Goal: Information Seeking & Learning: Learn about a topic

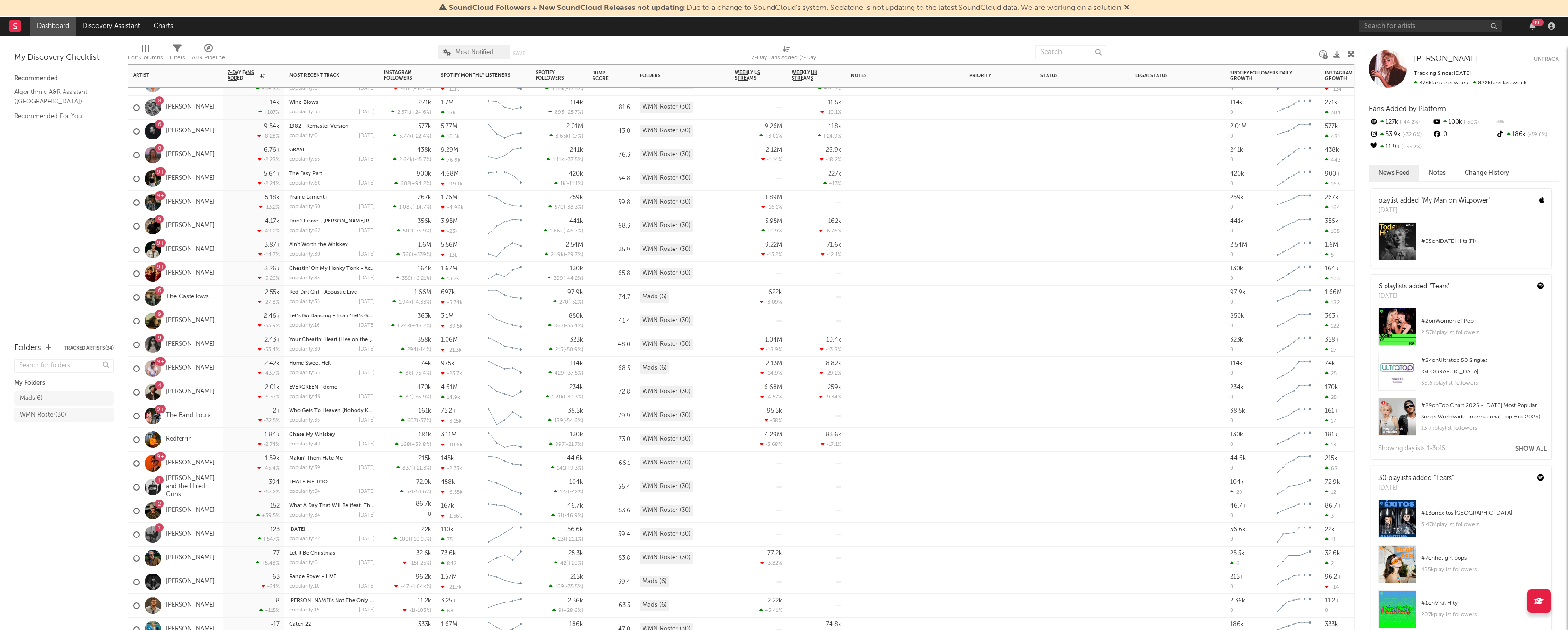
click at [175, 356] on div "9+ [PERSON_NAME]" at bounding box center [173, 368] width 81 height 28
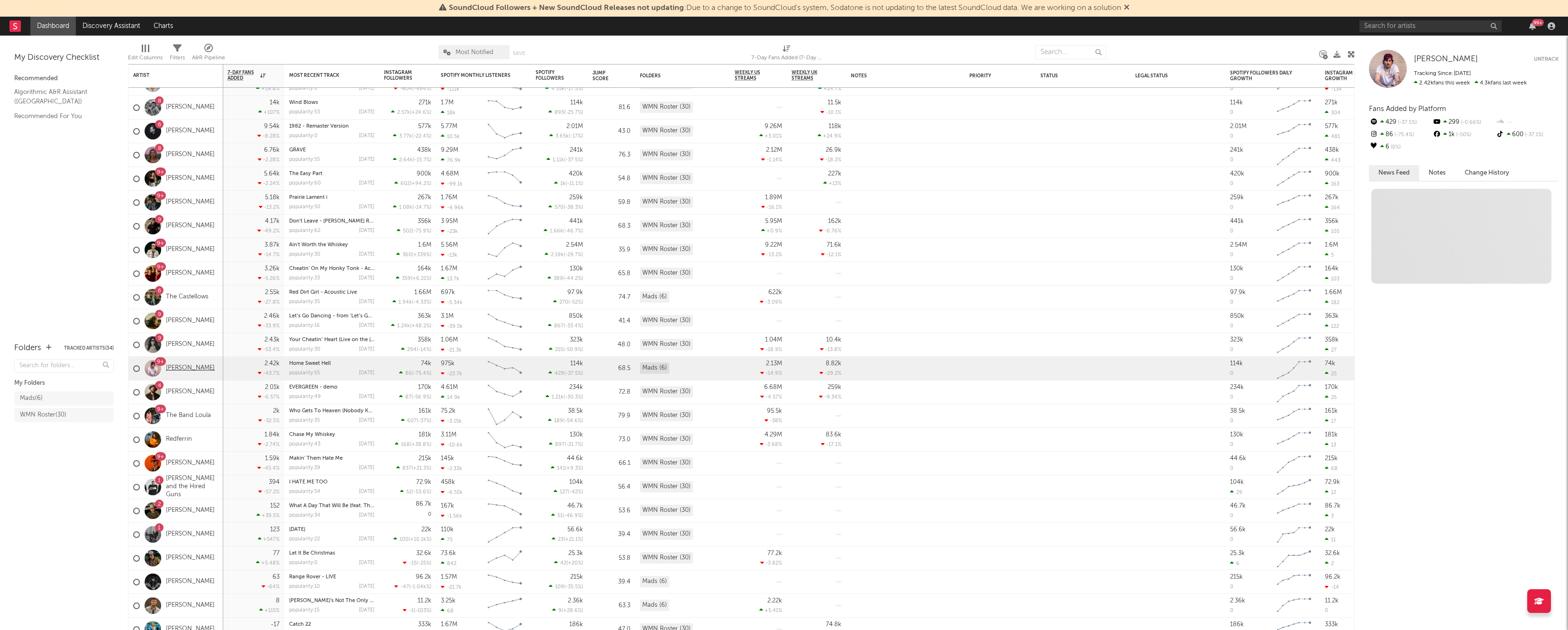
click at [176, 356] on link "[PERSON_NAME]" at bounding box center [190, 368] width 49 height 8
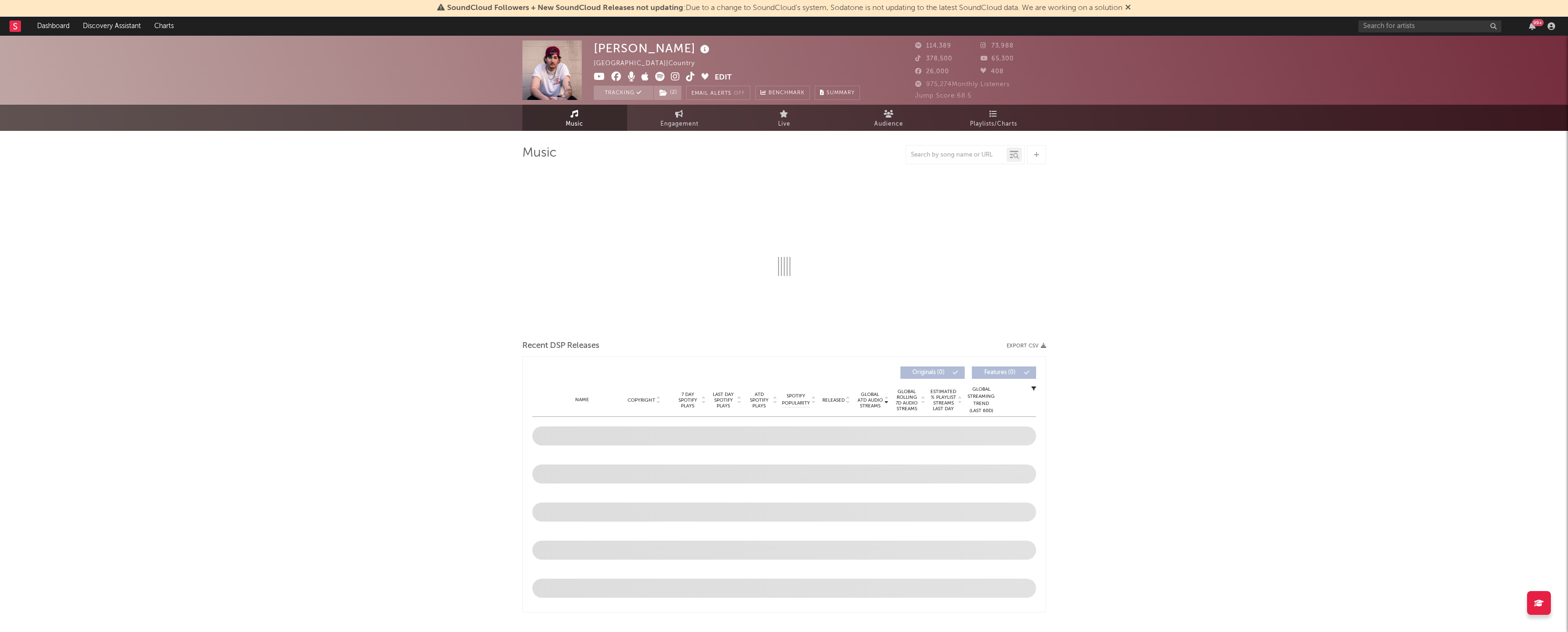
select select "6m"
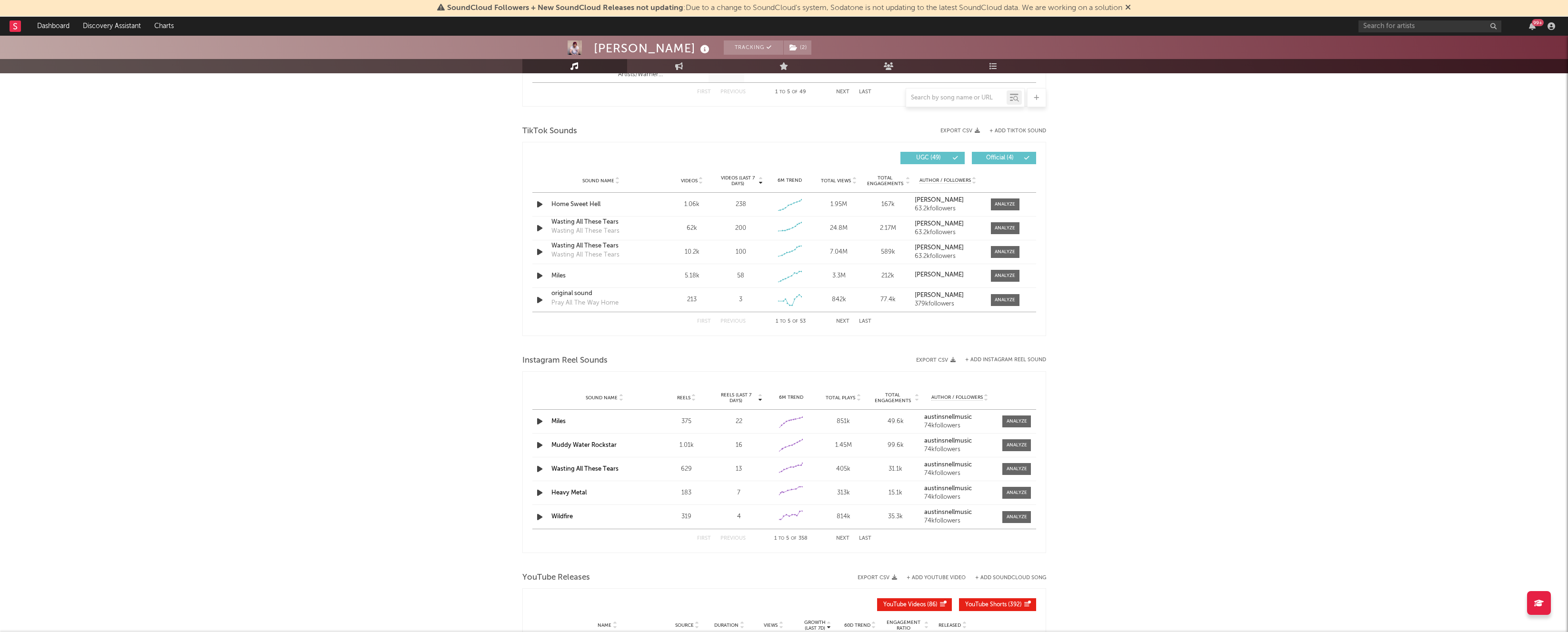
scroll to position [607, 0]
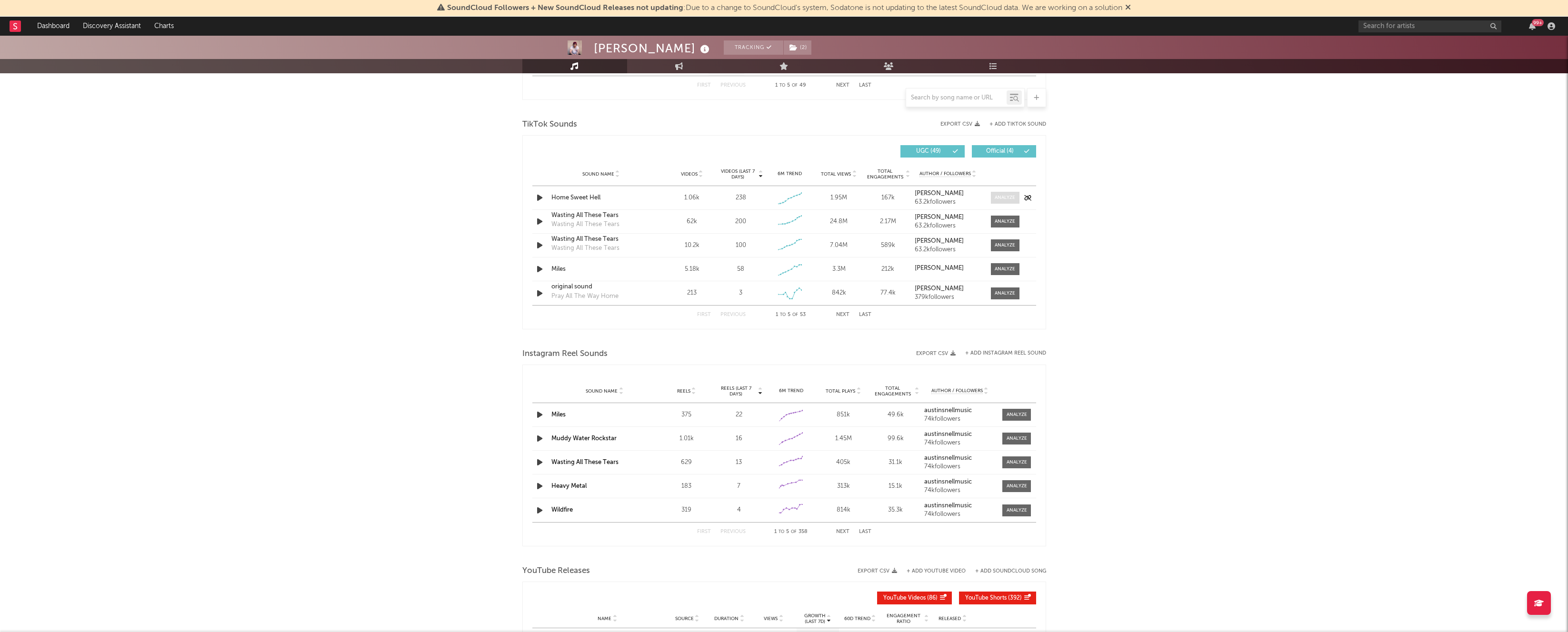
click at [710, 192] on span at bounding box center [1005, 197] width 29 height 12
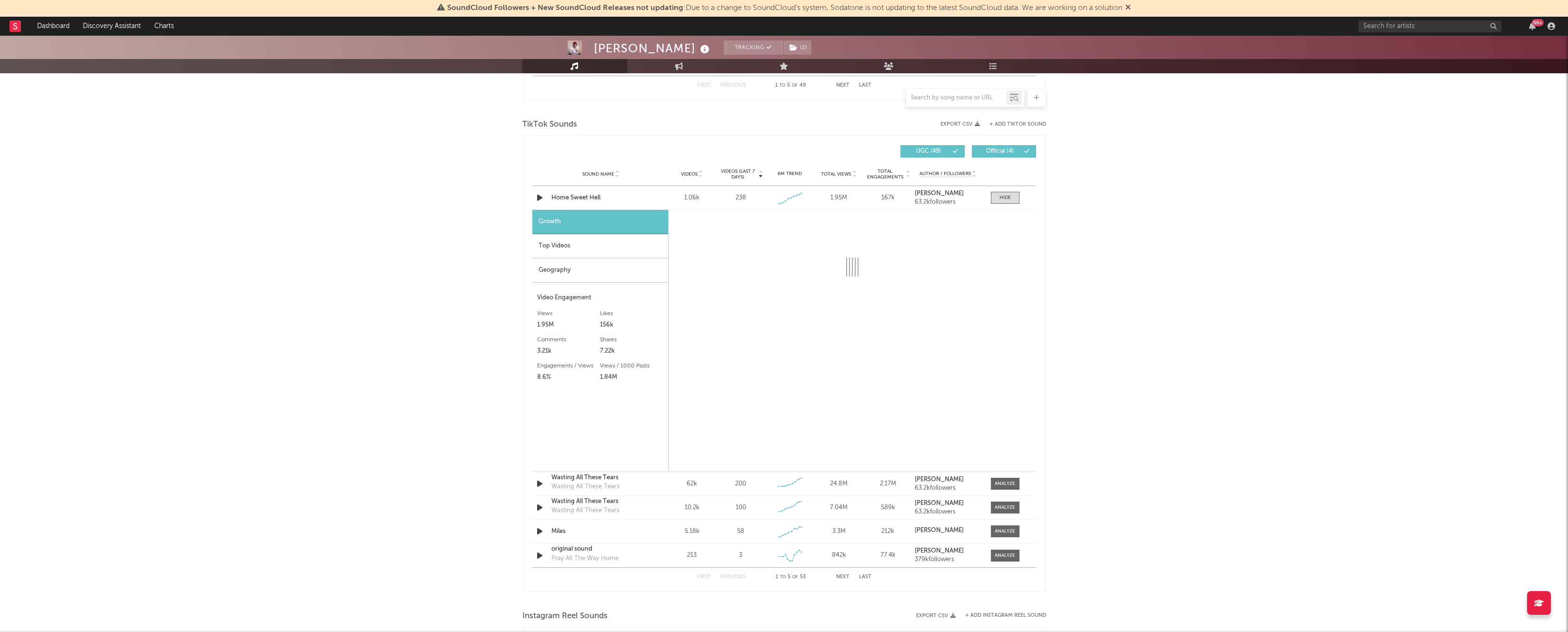
select select "1w"
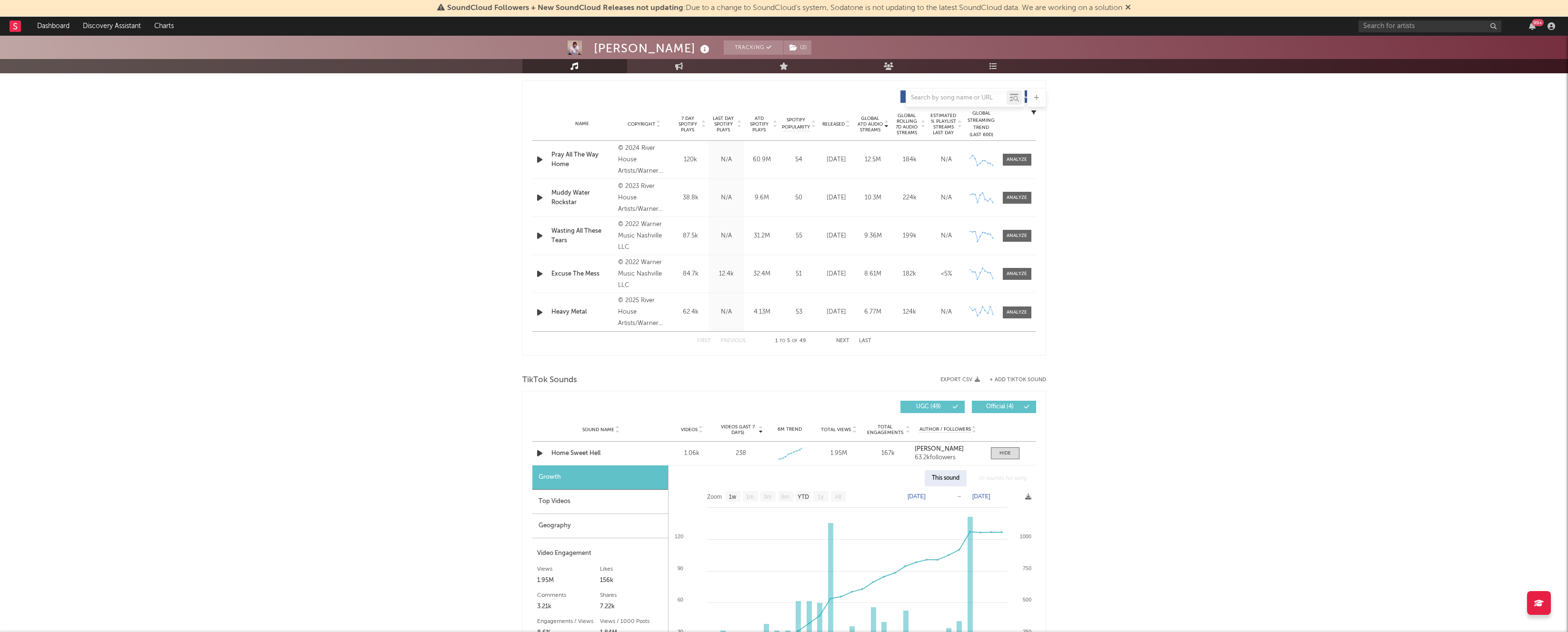
scroll to position [0, 0]
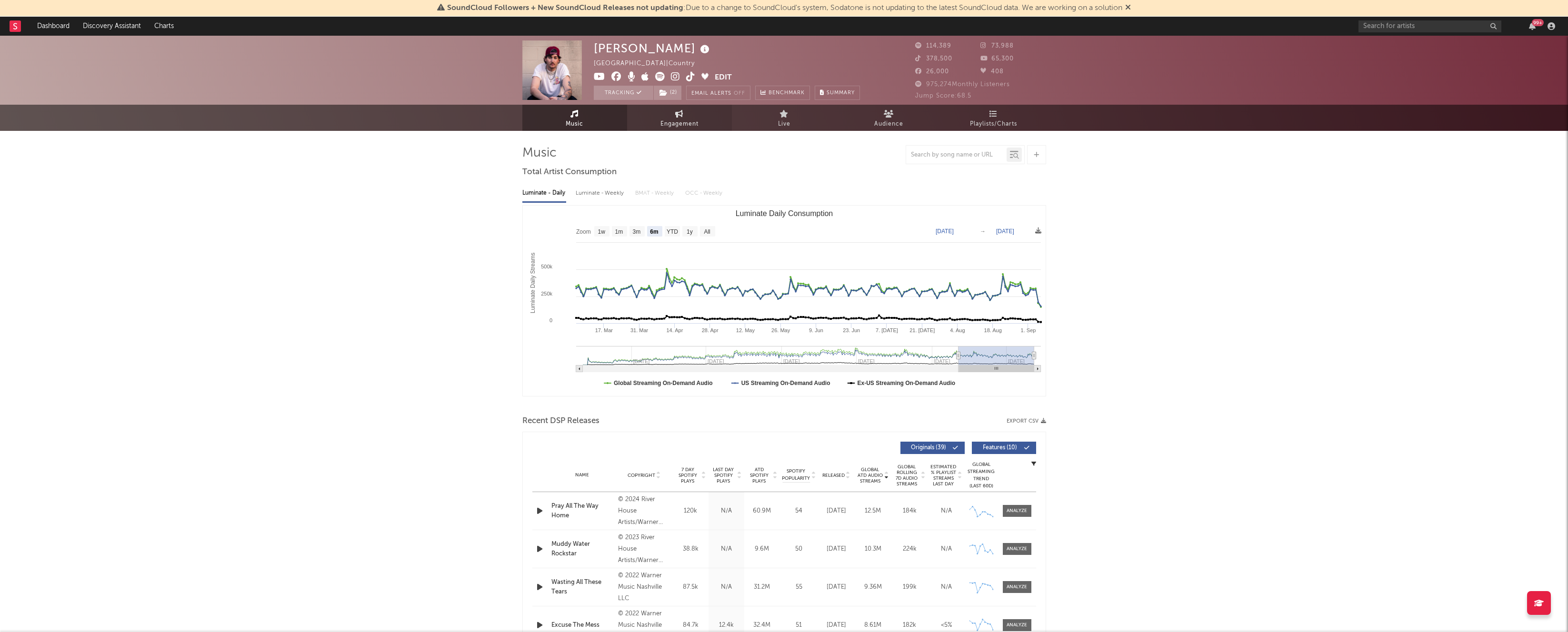
click at [681, 119] on span "Engagement" at bounding box center [679, 124] width 38 height 12
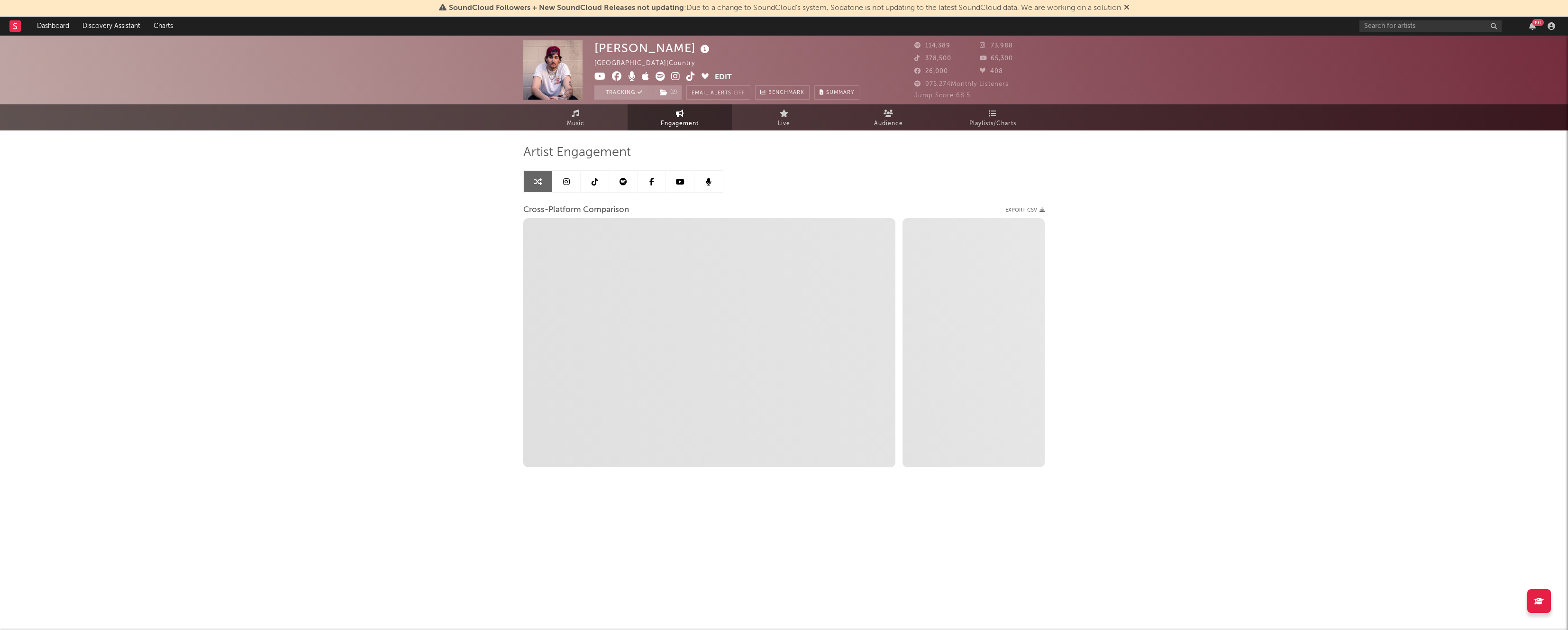
select select "1w"
click at [565, 182] on icon at bounding box center [566, 182] width 7 height 8
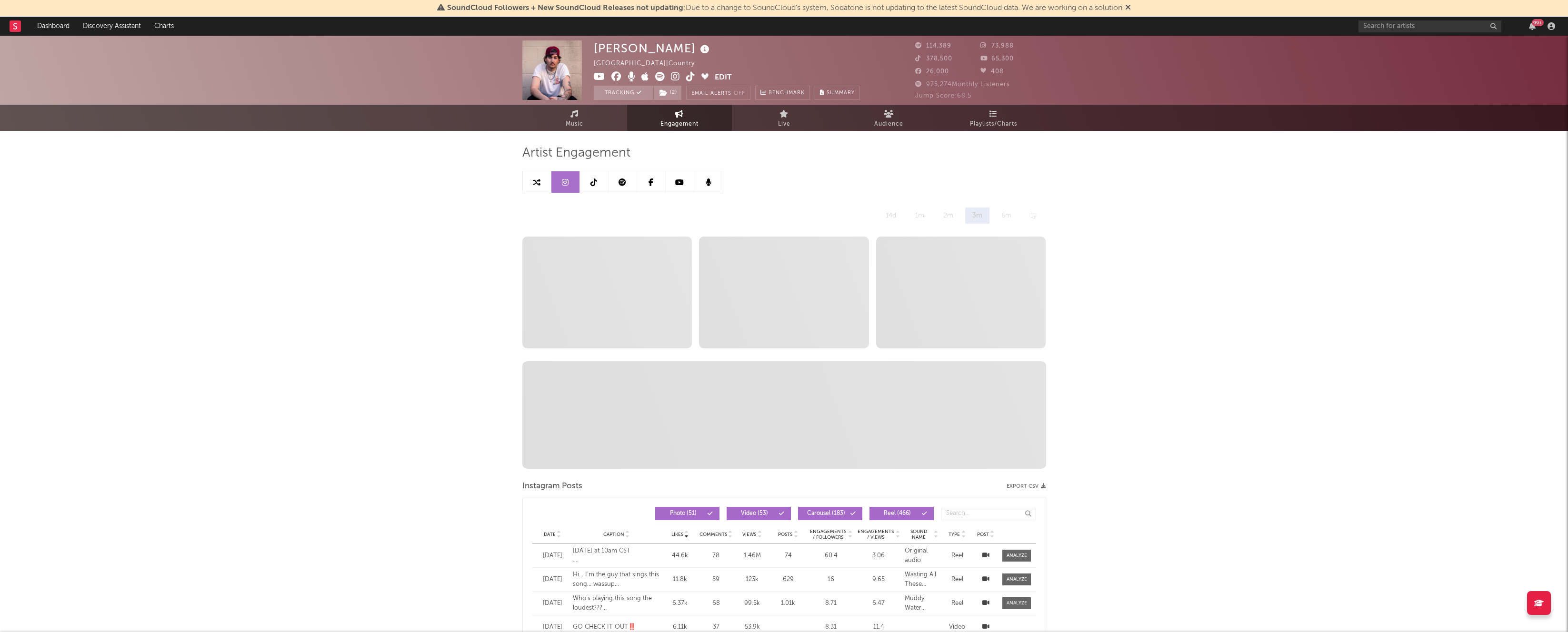
select select "6m"
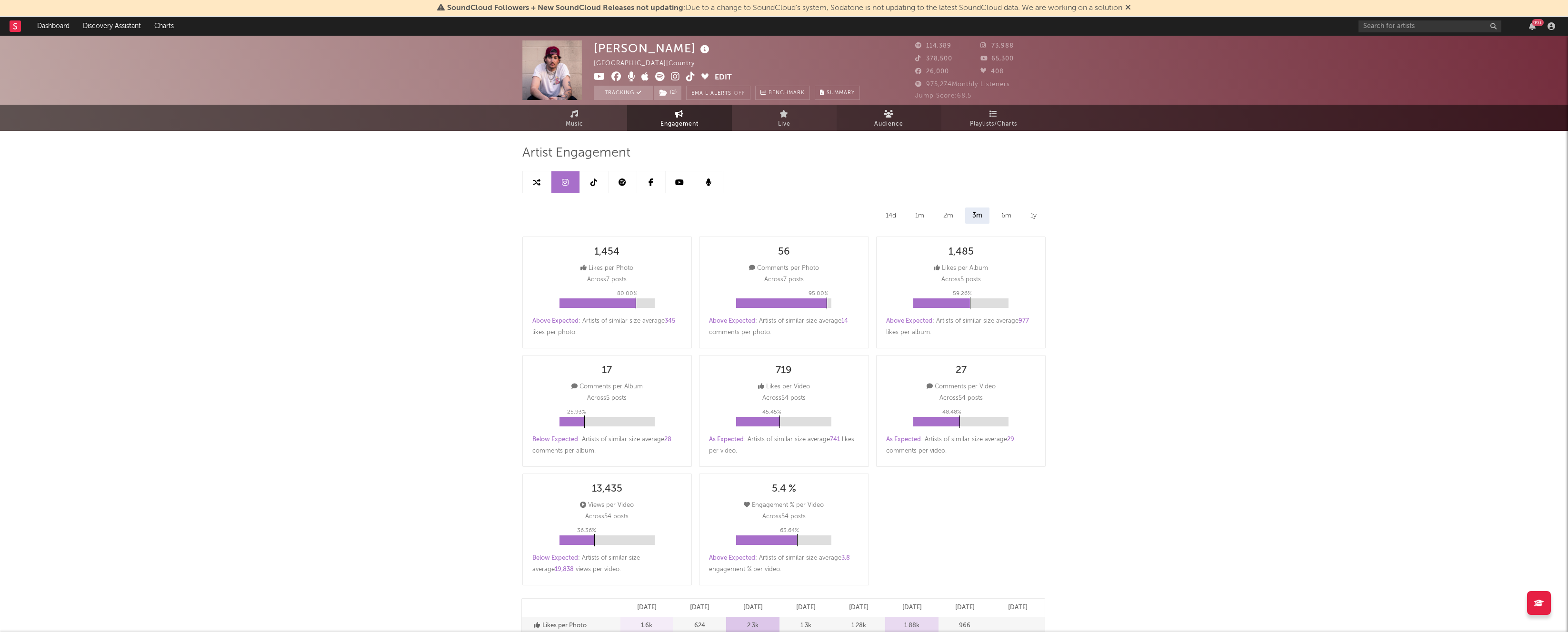
click at [710, 121] on span "Audience" at bounding box center [889, 124] width 29 height 12
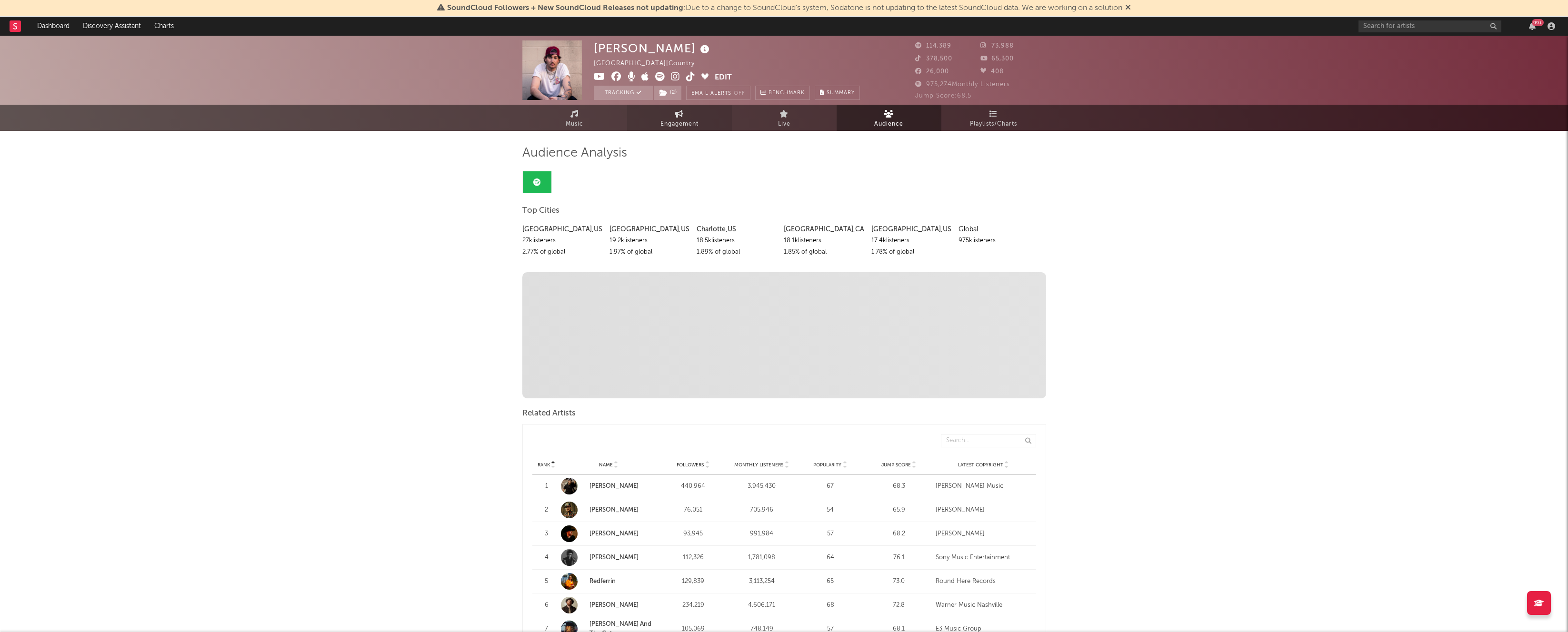
click at [681, 113] on icon at bounding box center [679, 113] width 8 height 8
select select "1w"
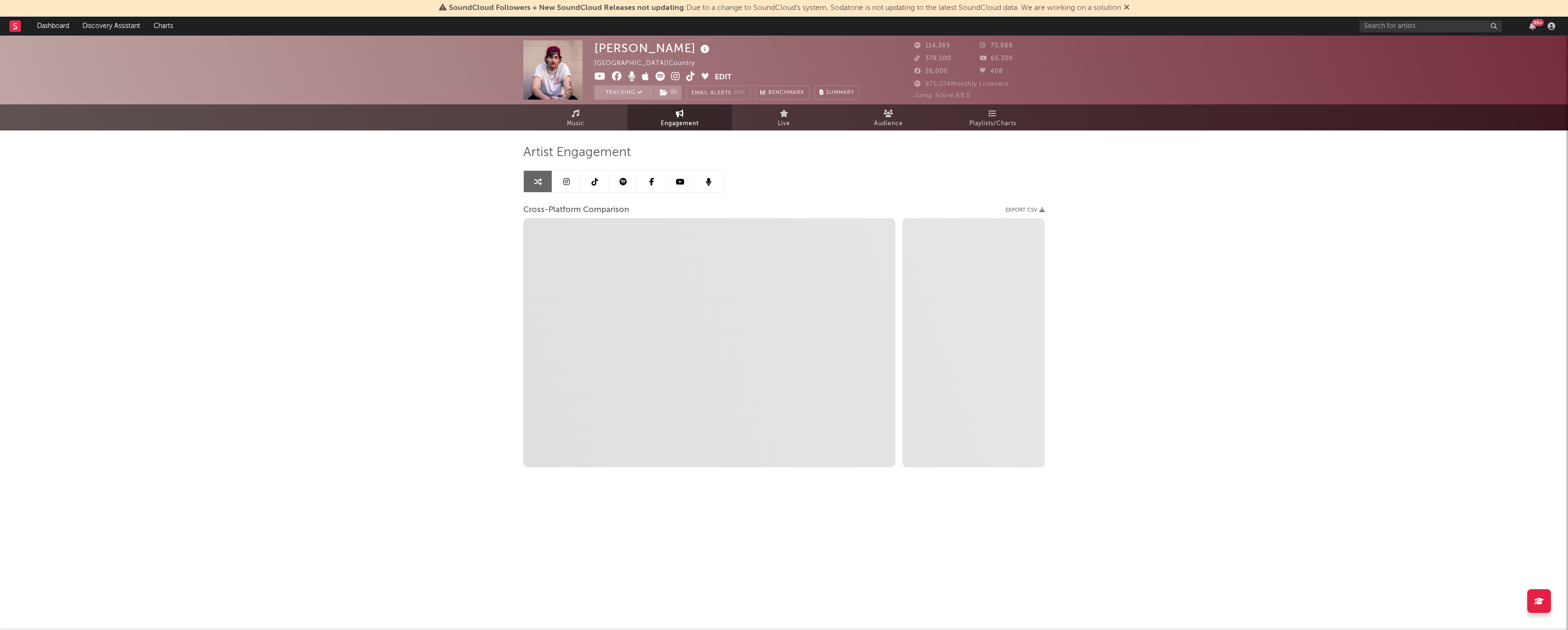
select select "1m"
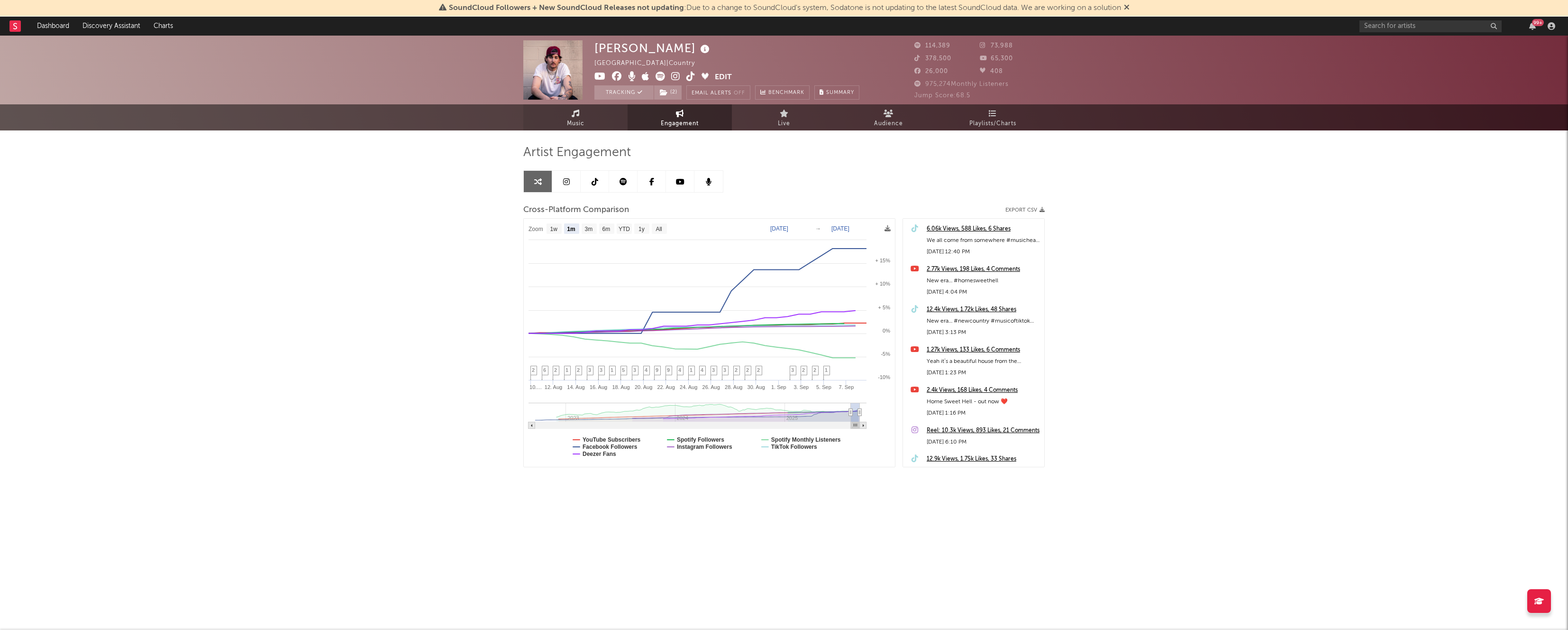
click at [595, 125] on link "Music" at bounding box center [575, 117] width 105 height 26
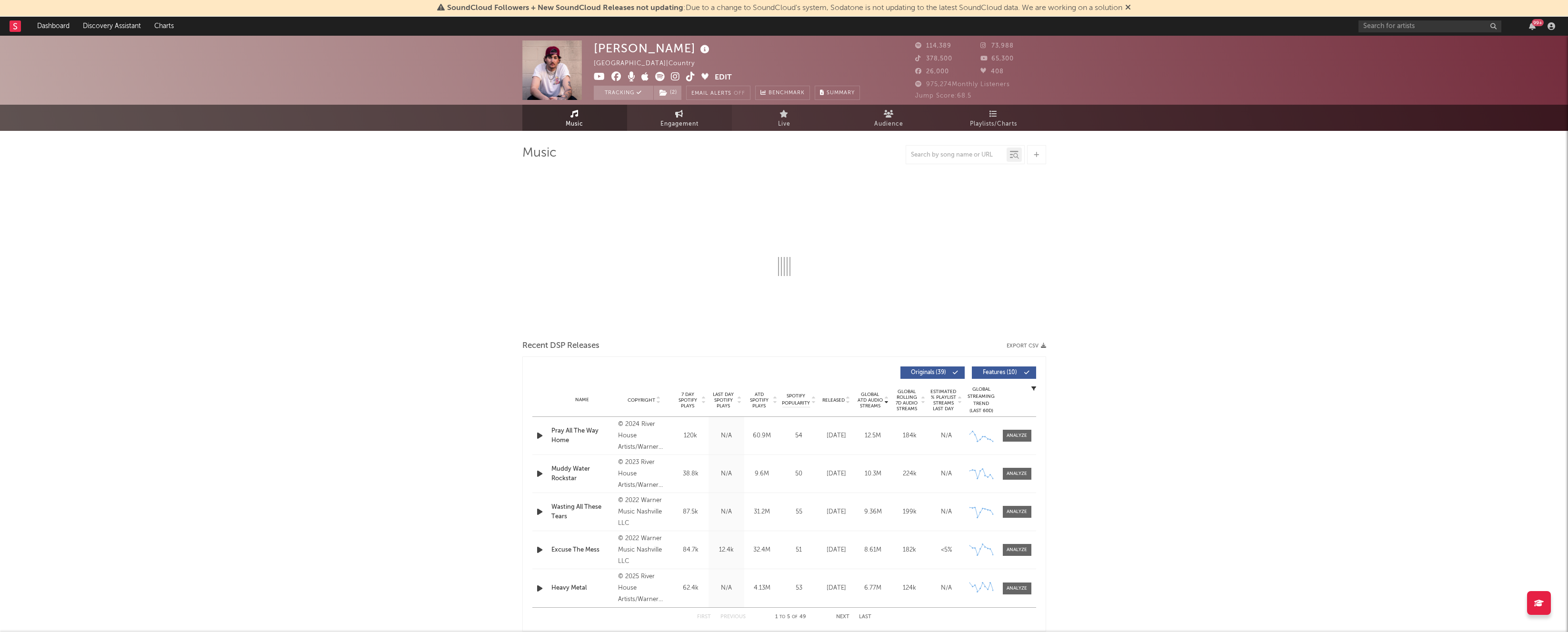
select select "6m"
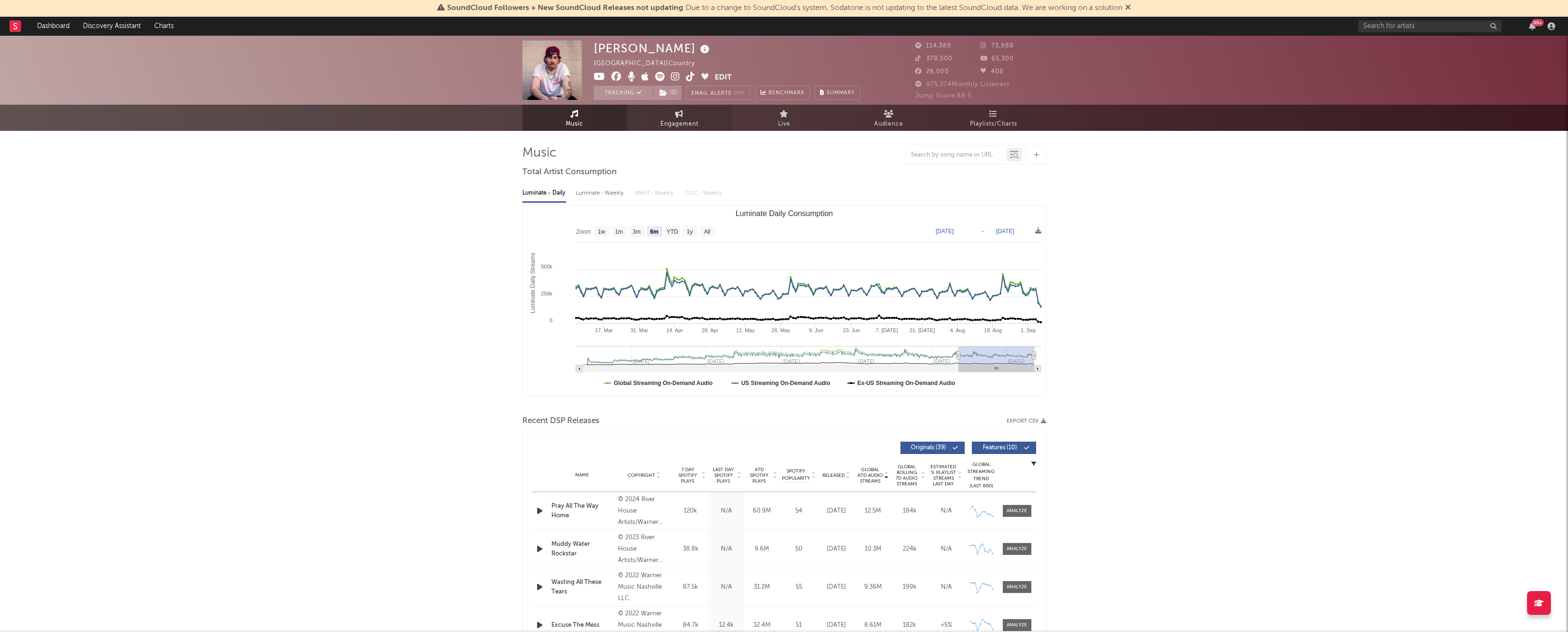
click at [669, 126] on span "Engagement" at bounding box center [679, 124] width 38 height 12
select select "1w"
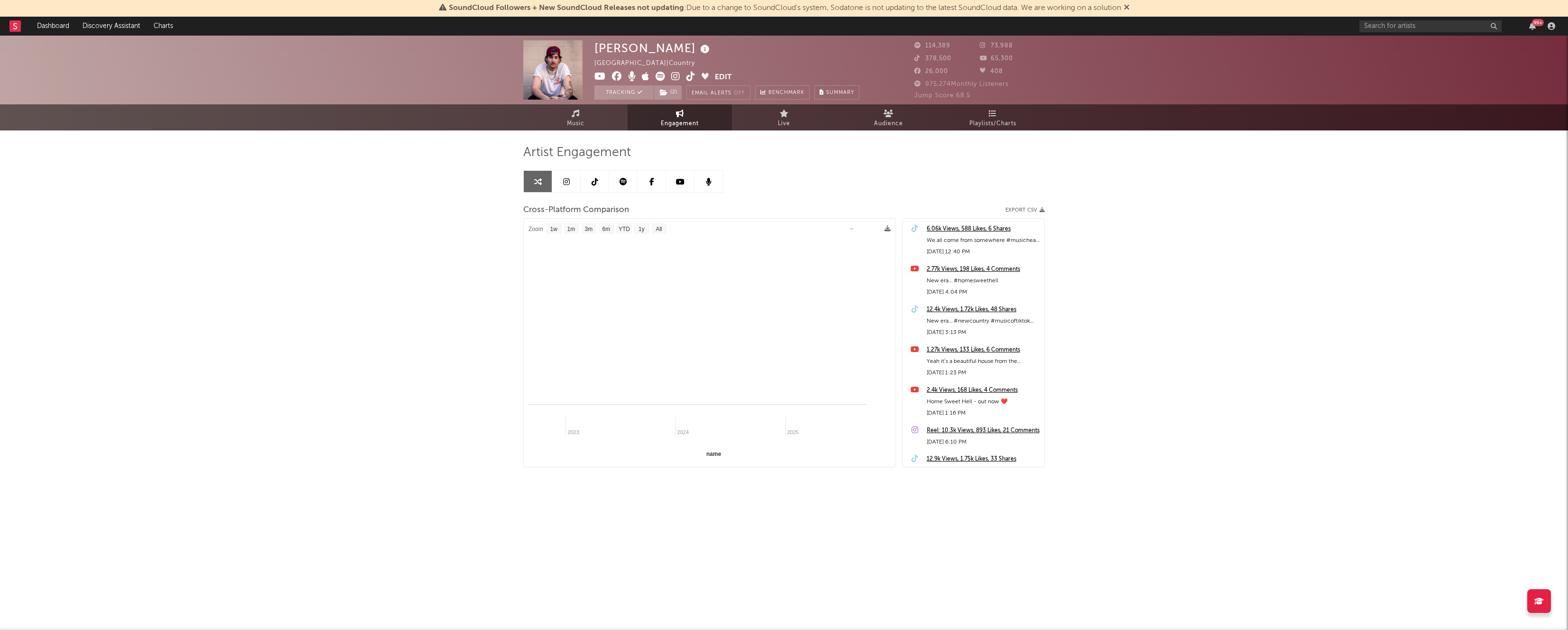
select select "1m"
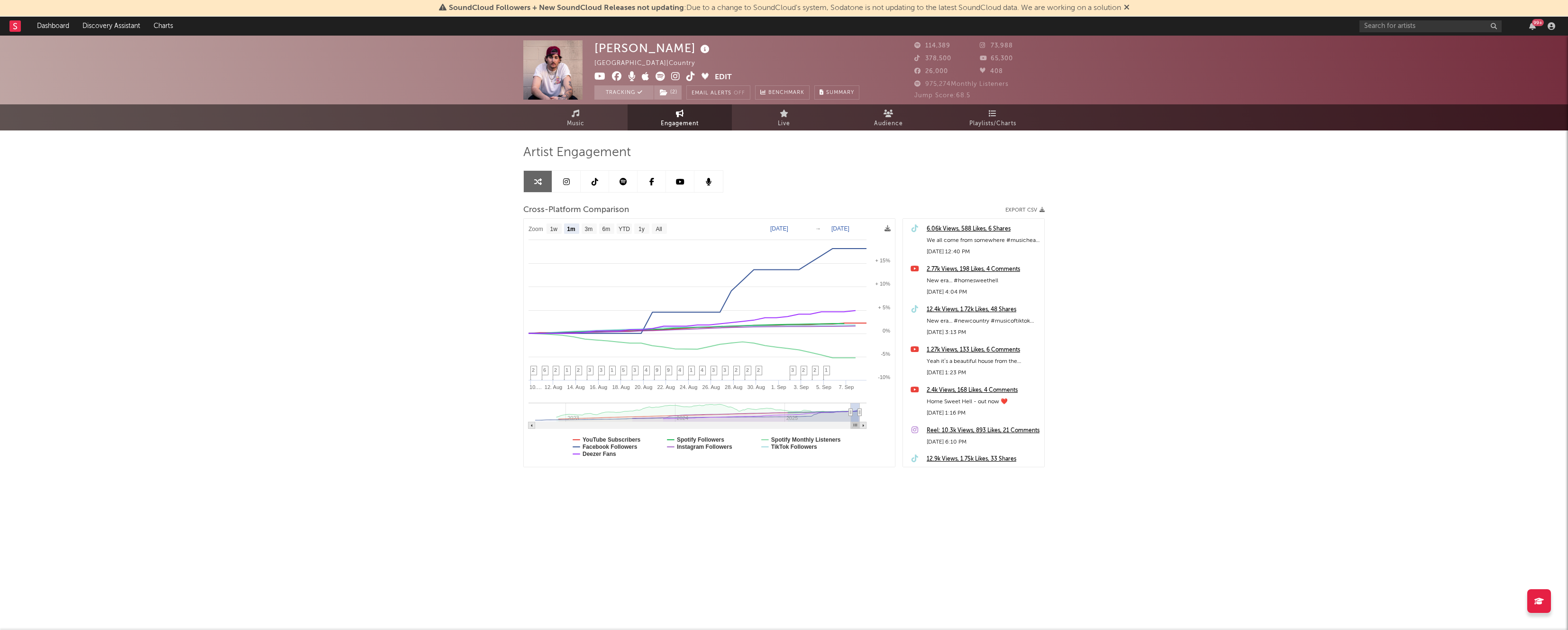
click at [574, 183] on link at bounding box center [566, 182] width 28 height 22
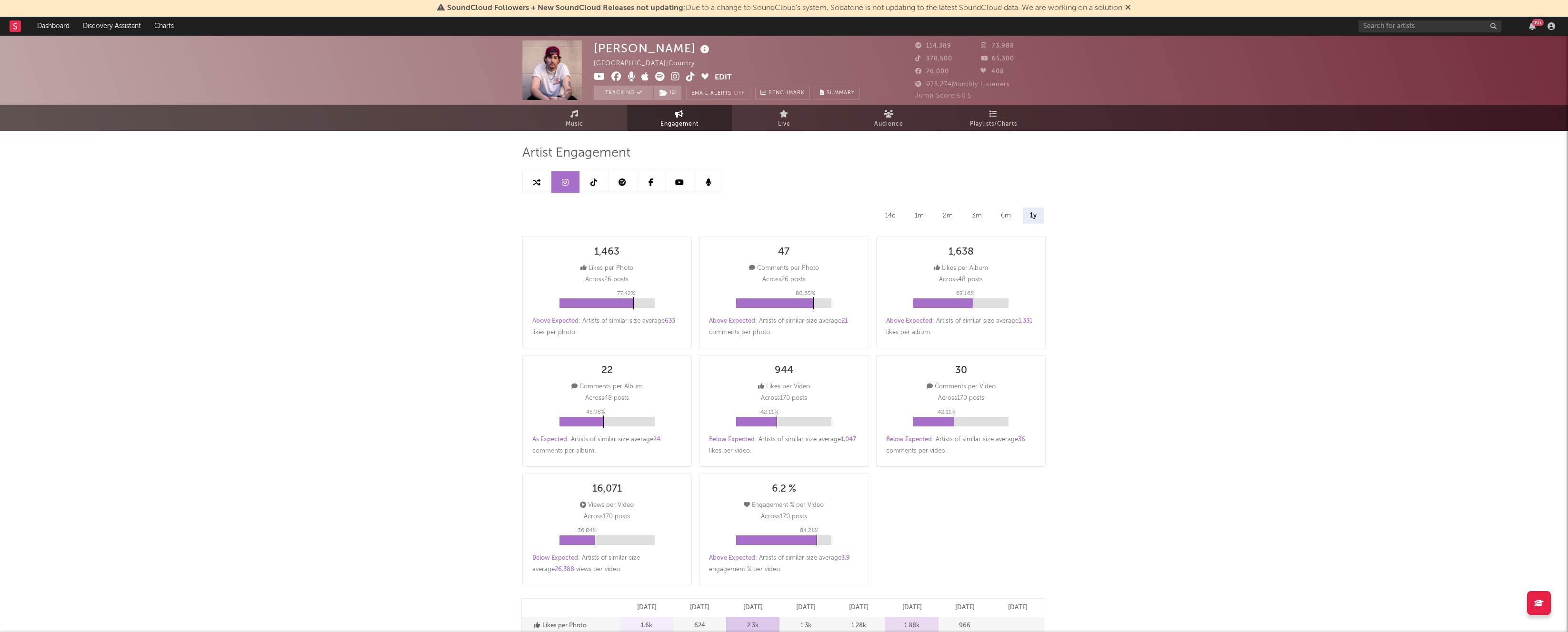
select select "6m"
click at [600, 189] on link at bounding box center [594, 182] width 29 height 22
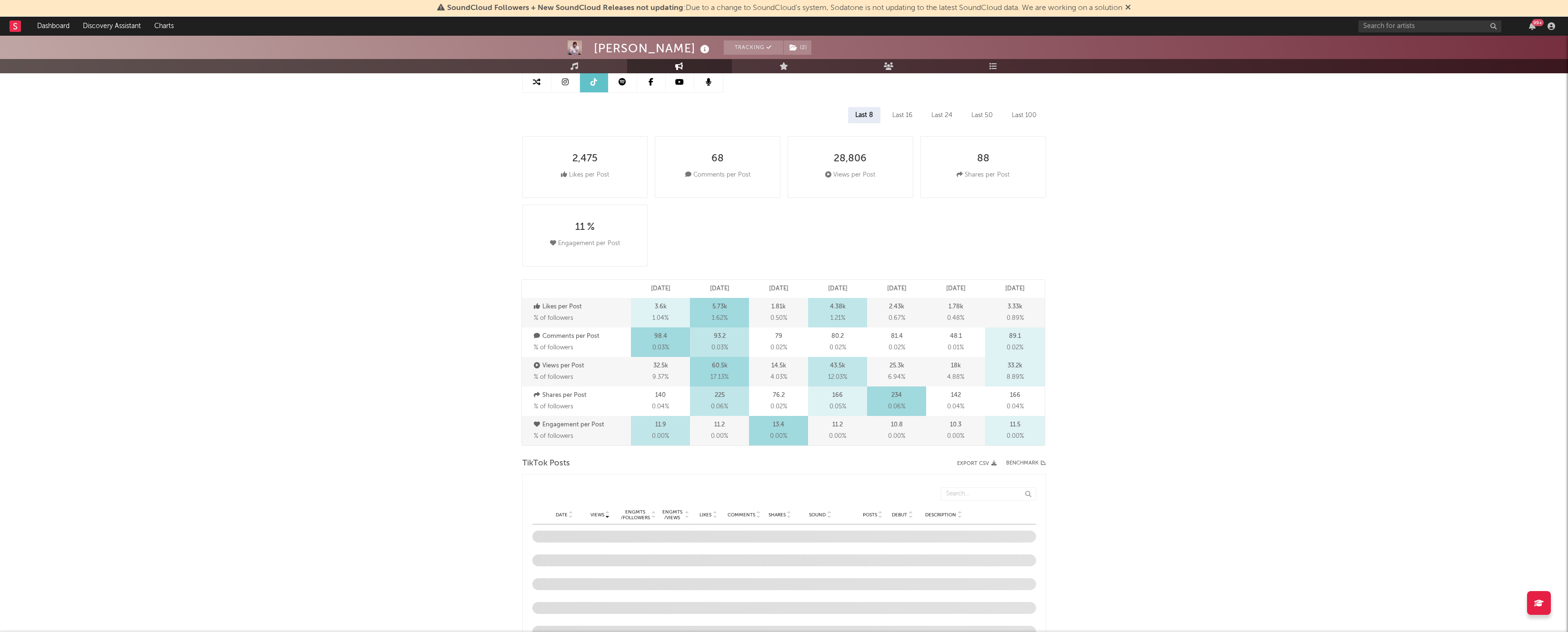
select select "6m"
